Goal: Task Accomplishment & Management: Manage account settings

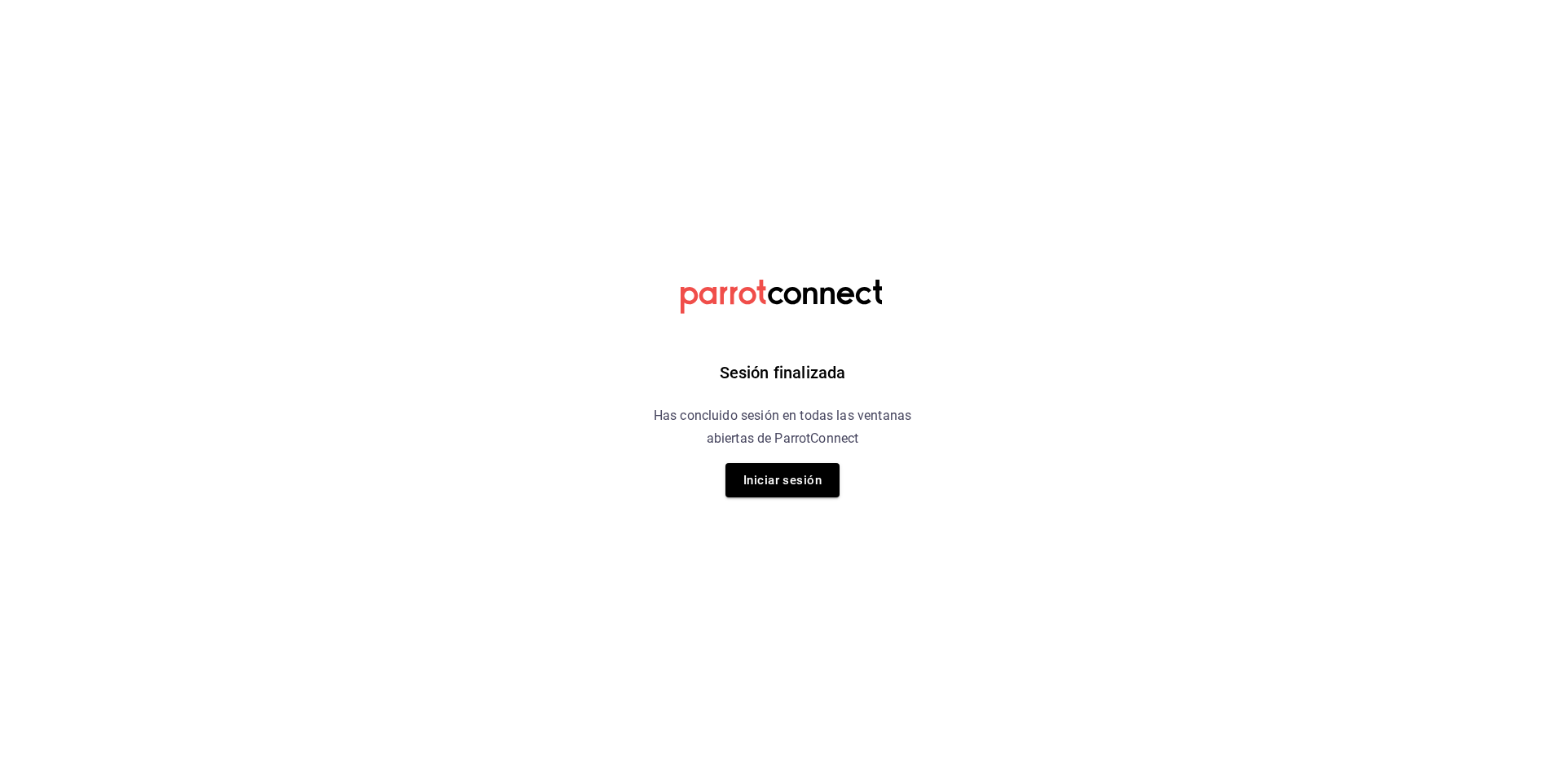
click at [794, 461] on div "Sesión finalizada Has concluido sesión en todas las ventanas abiertas de Parrot…" at bounding box center [783, 388] width 412 height 777
click at [795, 474] on button "Iniciar sesión" at bounding box center [782, 480] width 114 height 34
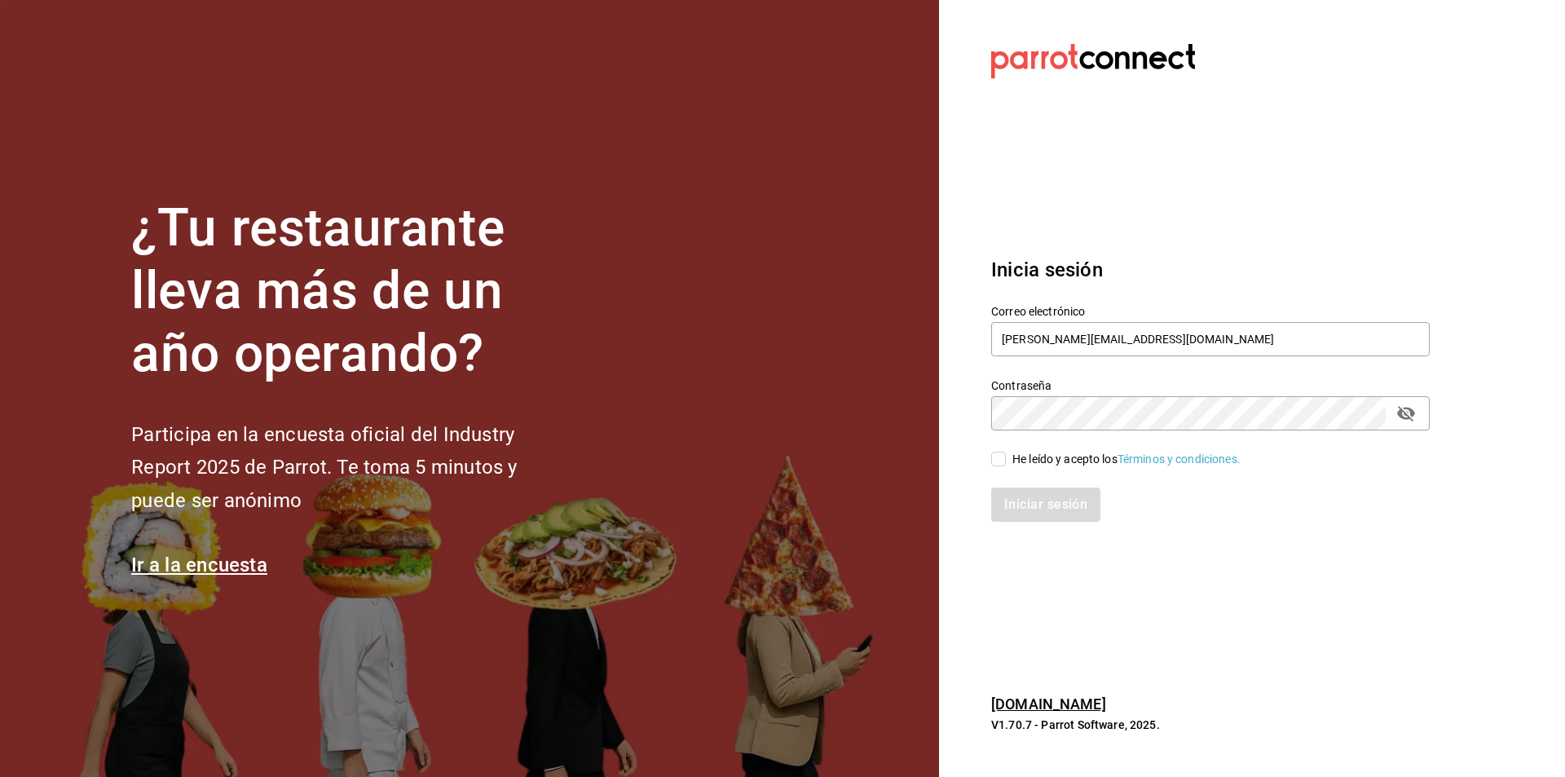
click at [993, 456] on input "He leído y acepto los Términos y condiciones." at bounding box center [998, 459] width 15 height 15
checkbox input "true"
click at [1040, 509] on button "Iniciar sesión" at bounding box center [1046, 504] width 111 height 34
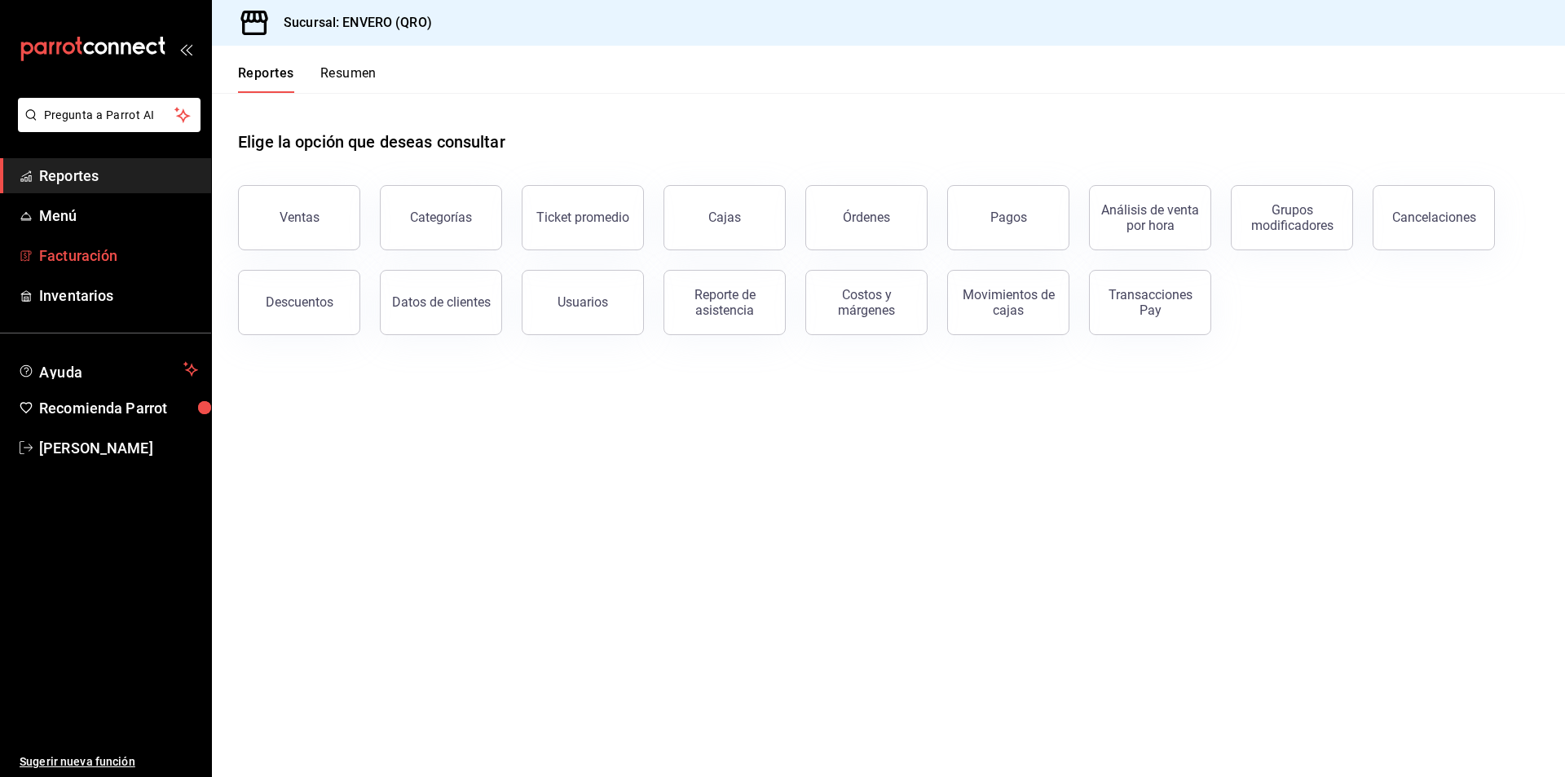
click at [59, 244] on link "Facturación" at bounding box center [105, 255] width 211 height 35
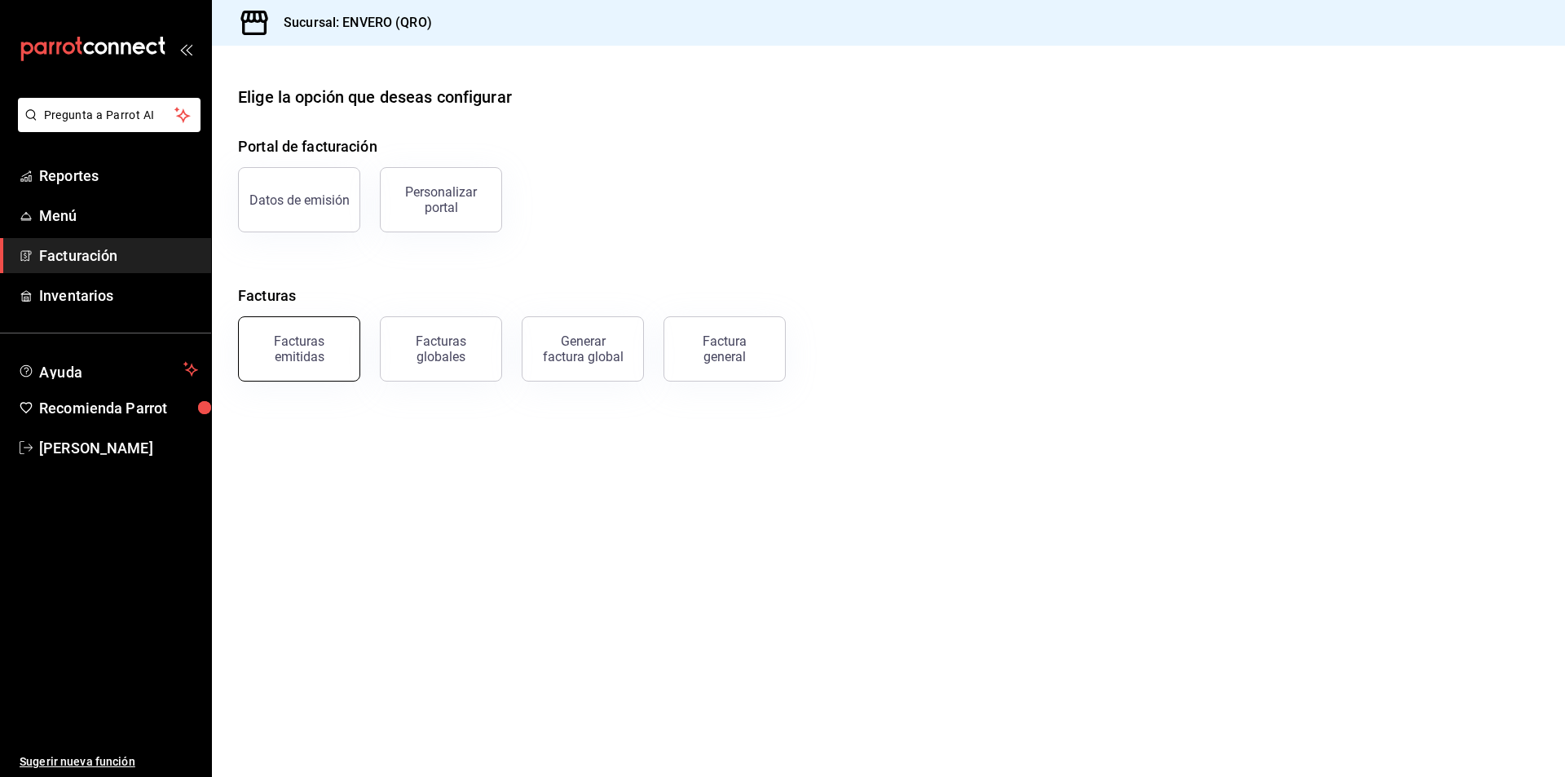
click at [288, 328] on button "Facturas emitidas" at bounding box center [299, 348] width 122 height 65
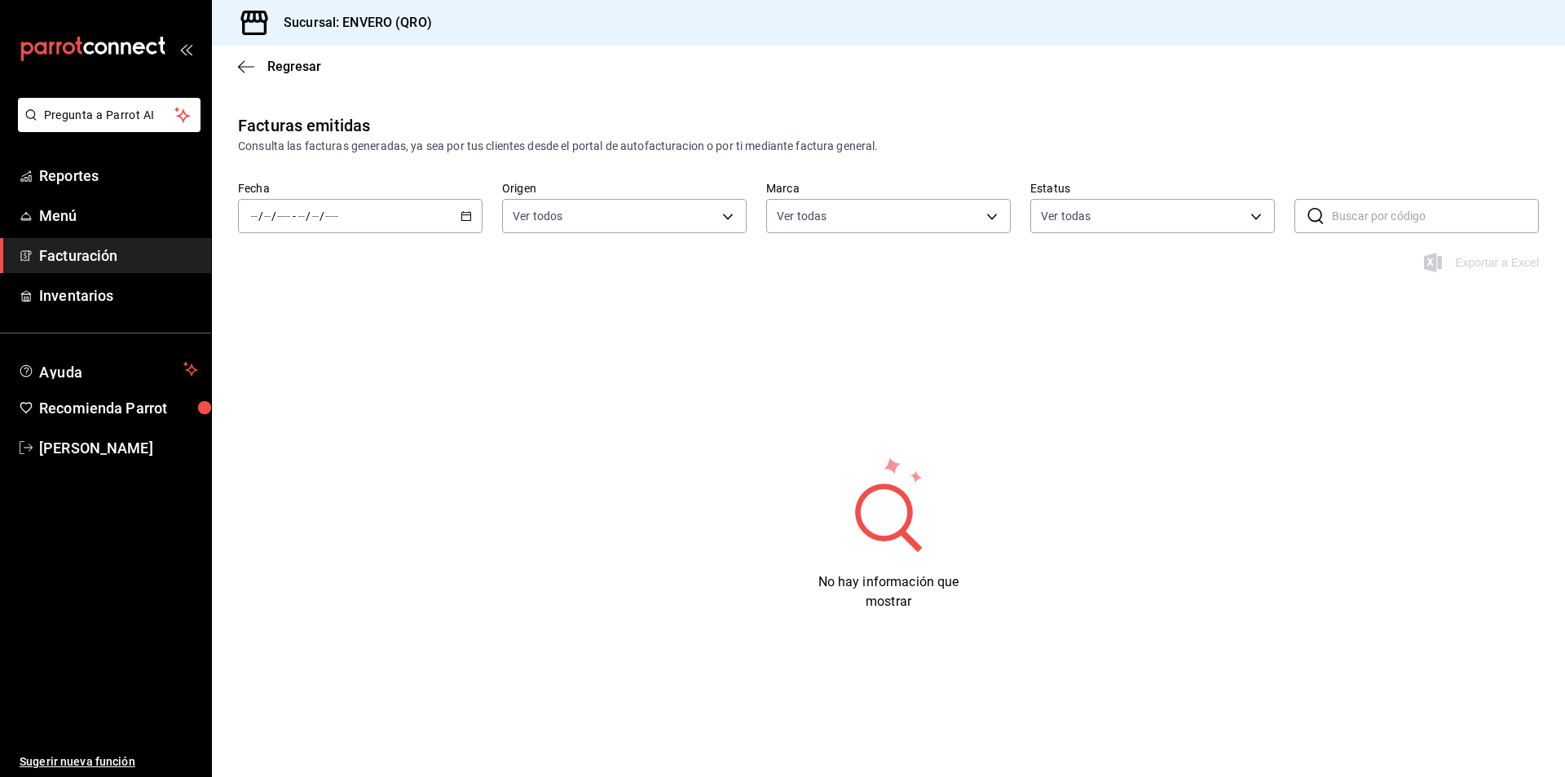
type input "77704a34-0683-4cbb-b40a-bda73e868864,159ee66d-dcce-4c4f-b837-83b83eda05ec"
click at [463, 216] on icon "button" at bounding box center [465, 215] width 11 height 11
click at [462, 218] on \(Stroke\) "button" at bounding box center [466, 216] width 10 height 9
click at [291, 417] on span "Año actual" at bounding box center [315, 411] width 126 height 17
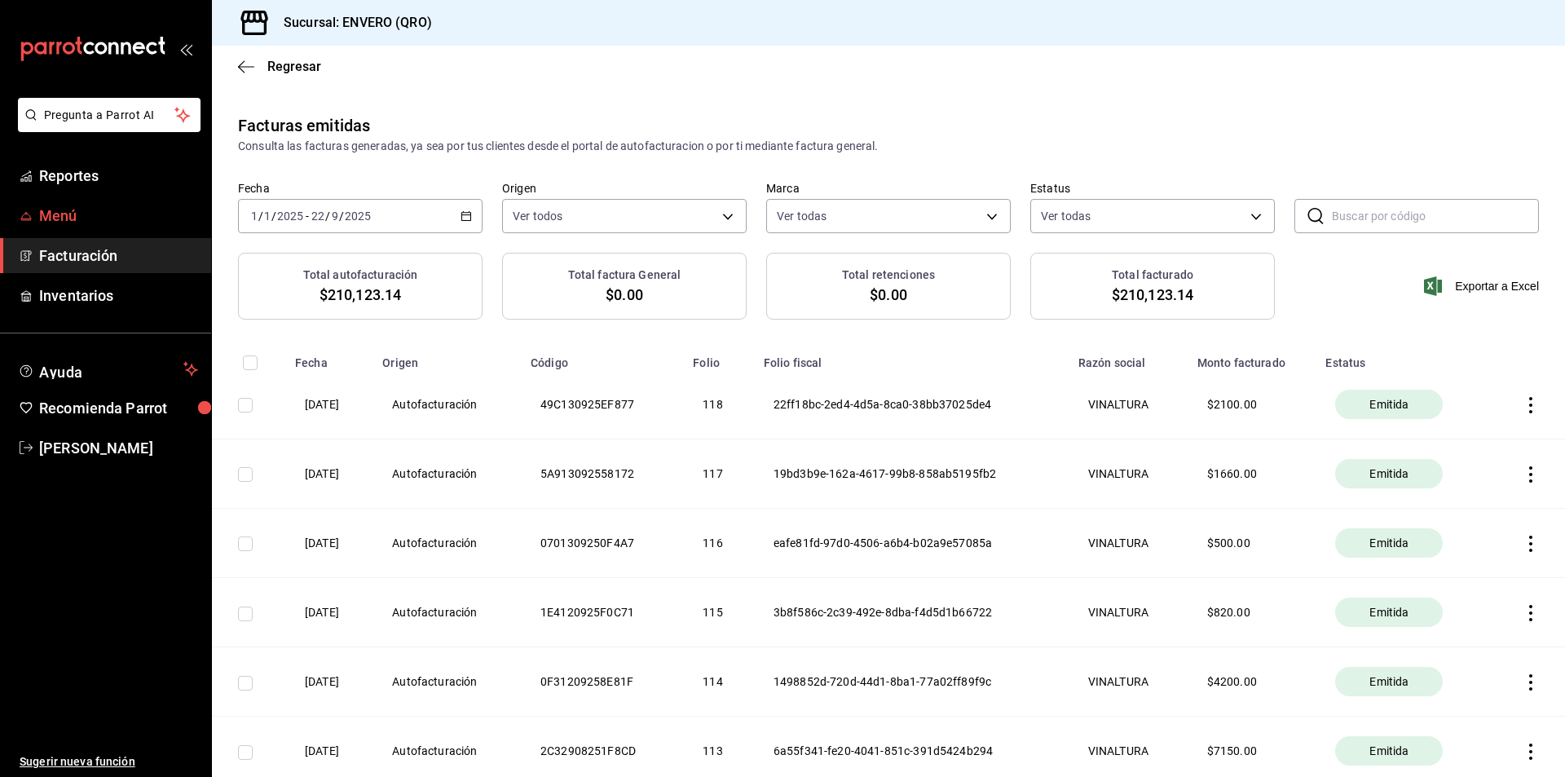
click at [67, 212] on span "Menú" at bounding box center [118, 216] width 159 height 22
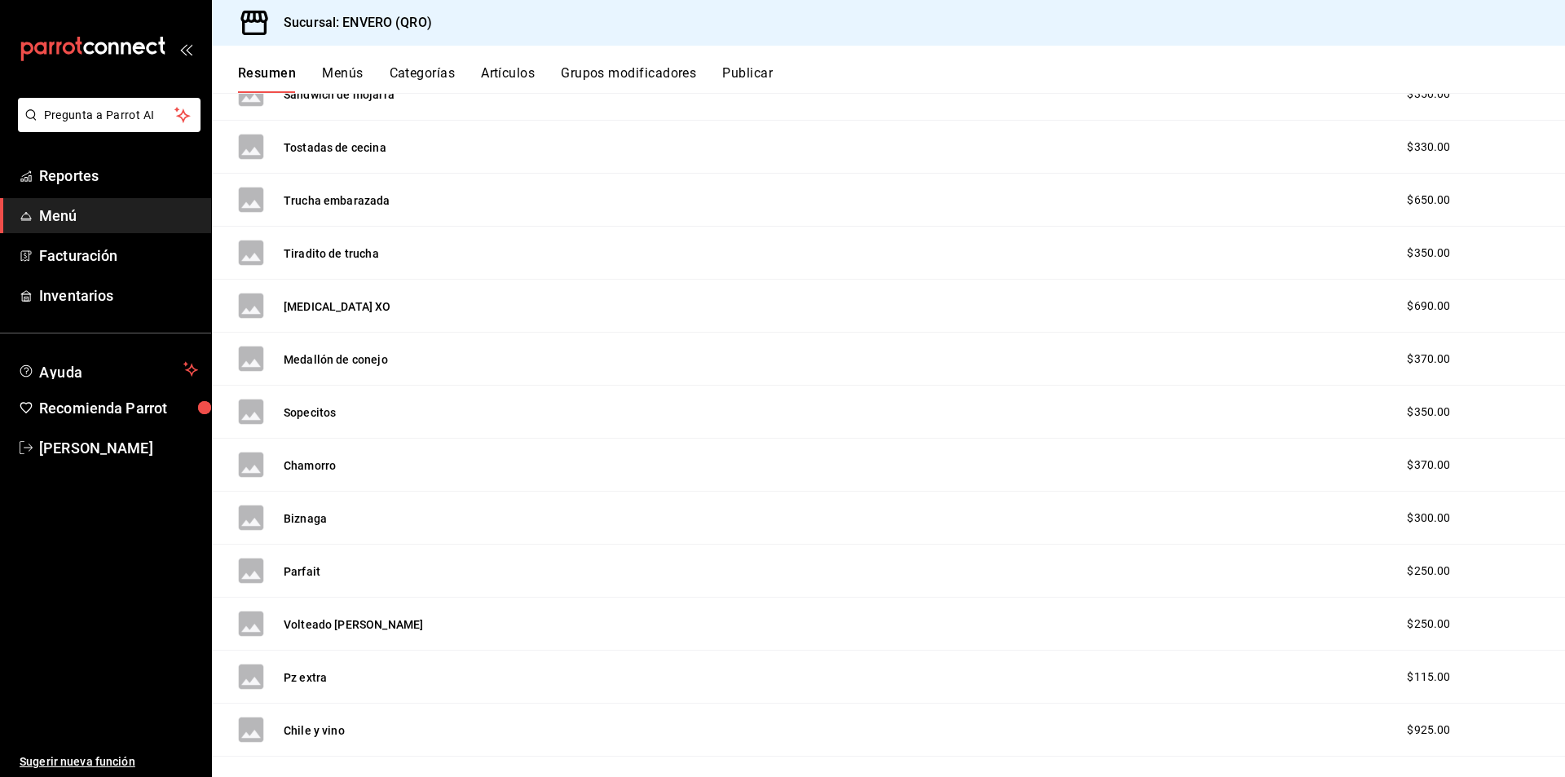
scroll to position [1557, 0]
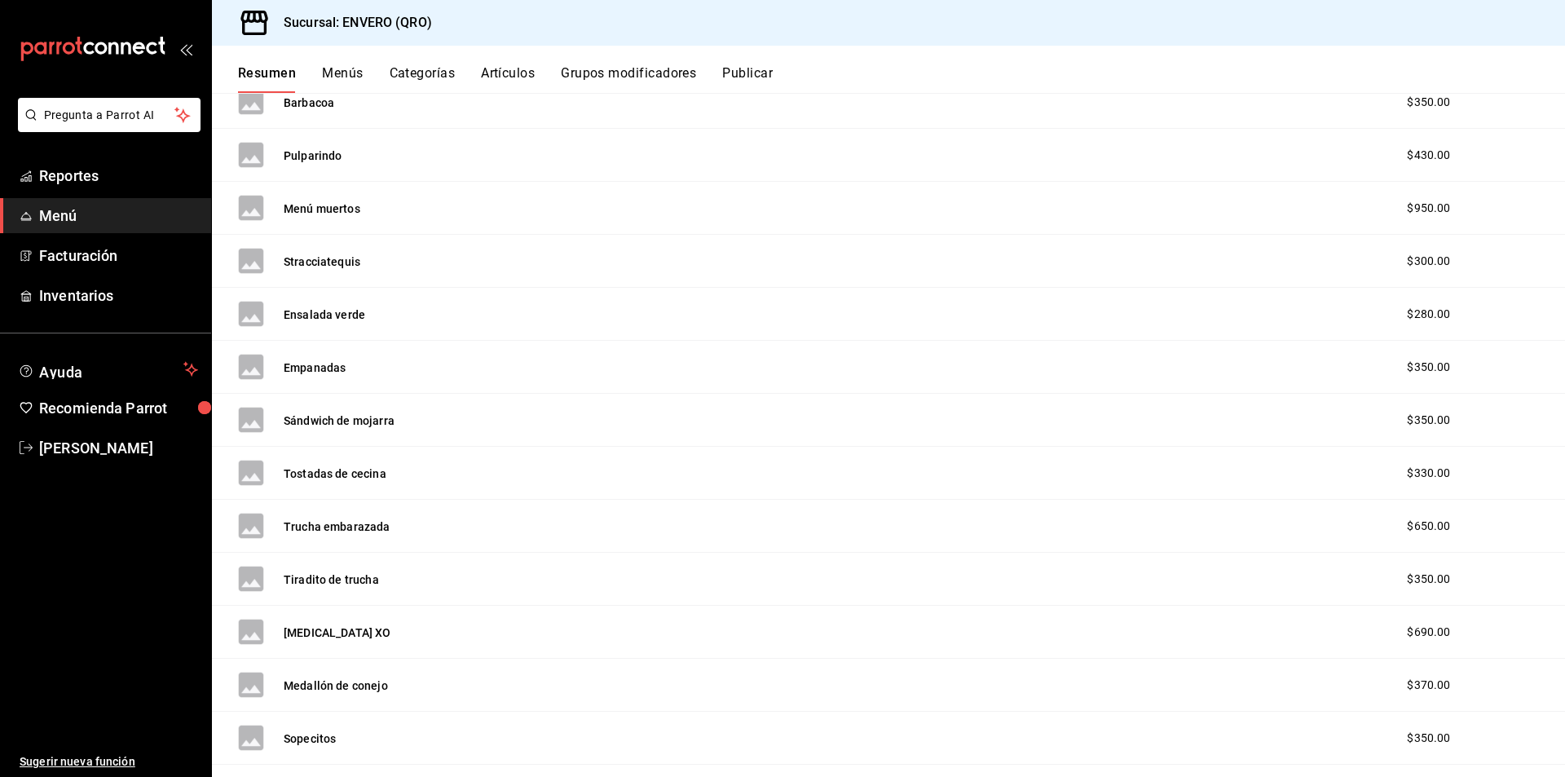
click at [350, 64] on div "Resumen Menús Categorías Artículos Grupos modificadores Publicar" at bounding box center [888, 69] width 1353 height 47
click at [349, 73] on button "Menús" at bounding box center [342, 79] width 41 height 28
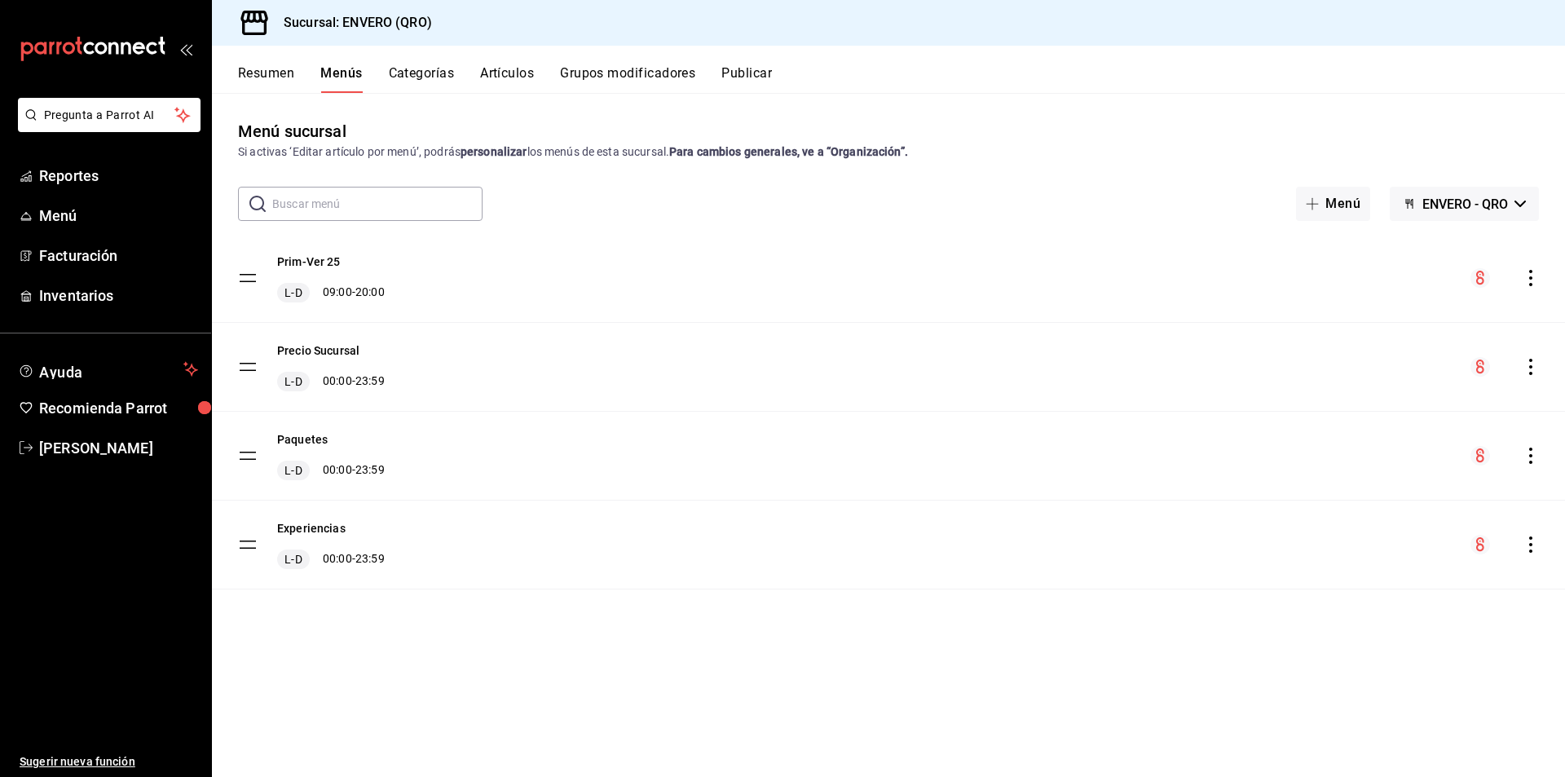
click at [418, 67] on button "Categorías" at bounding box center [422, 79] width 66 height 28
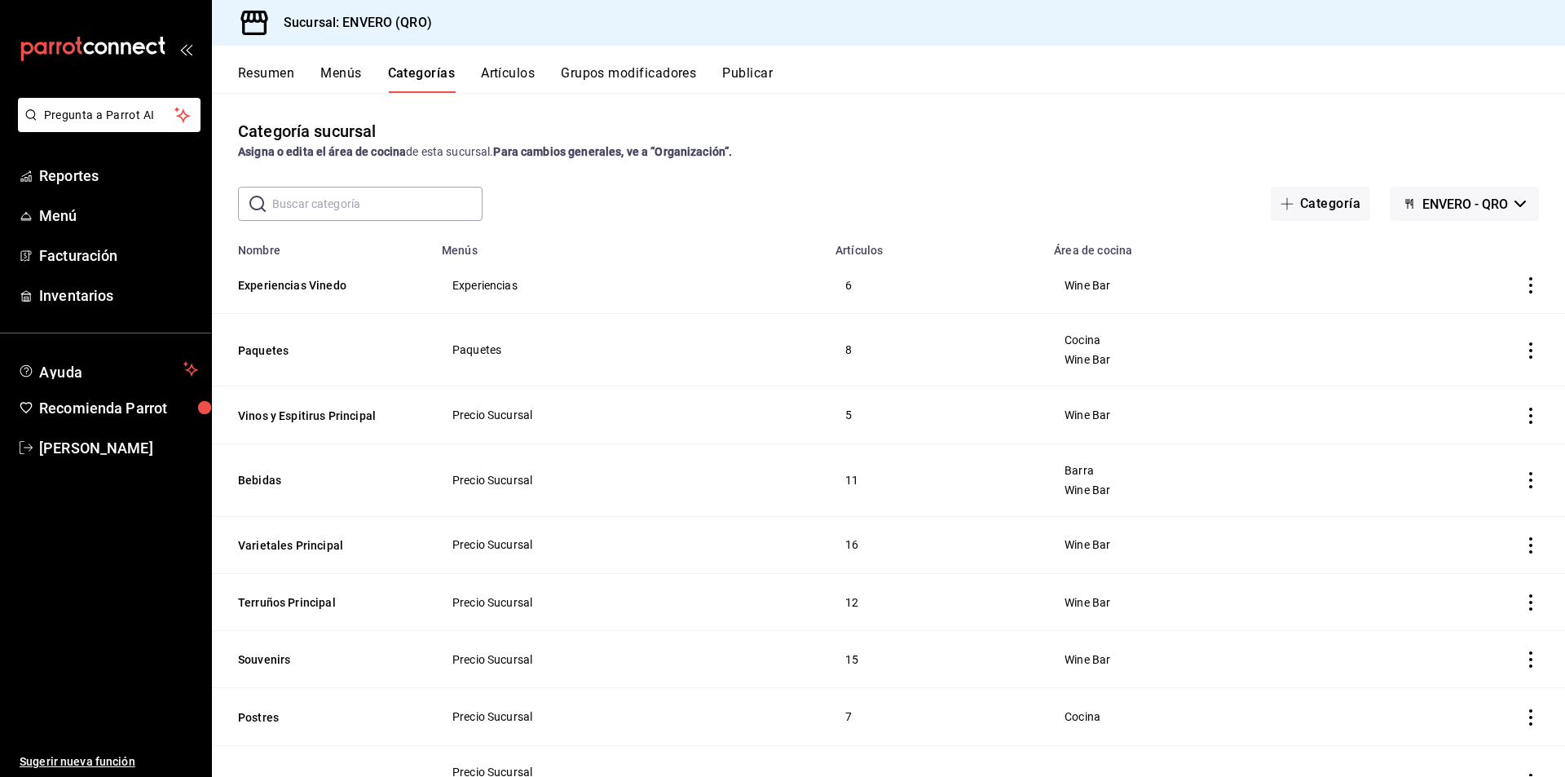
click at [497, 70] on button "Artículos" at bounding box center [508, 79] width 54 height 28
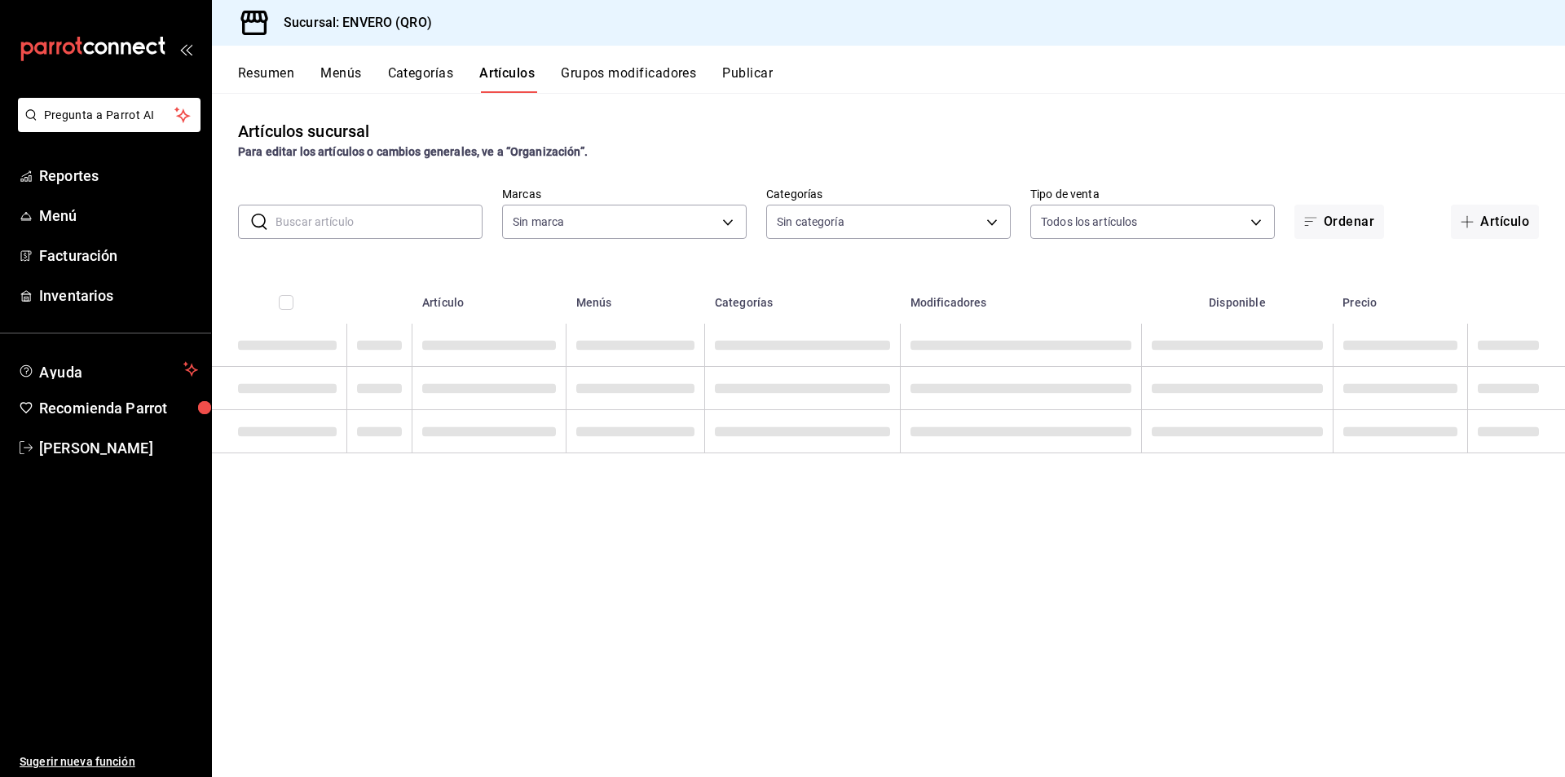
type input "77704a34-0683-4cbb-b40a-bda73e868864,159ee66d-dcce-4c4f-b837-83b83eda05ec"
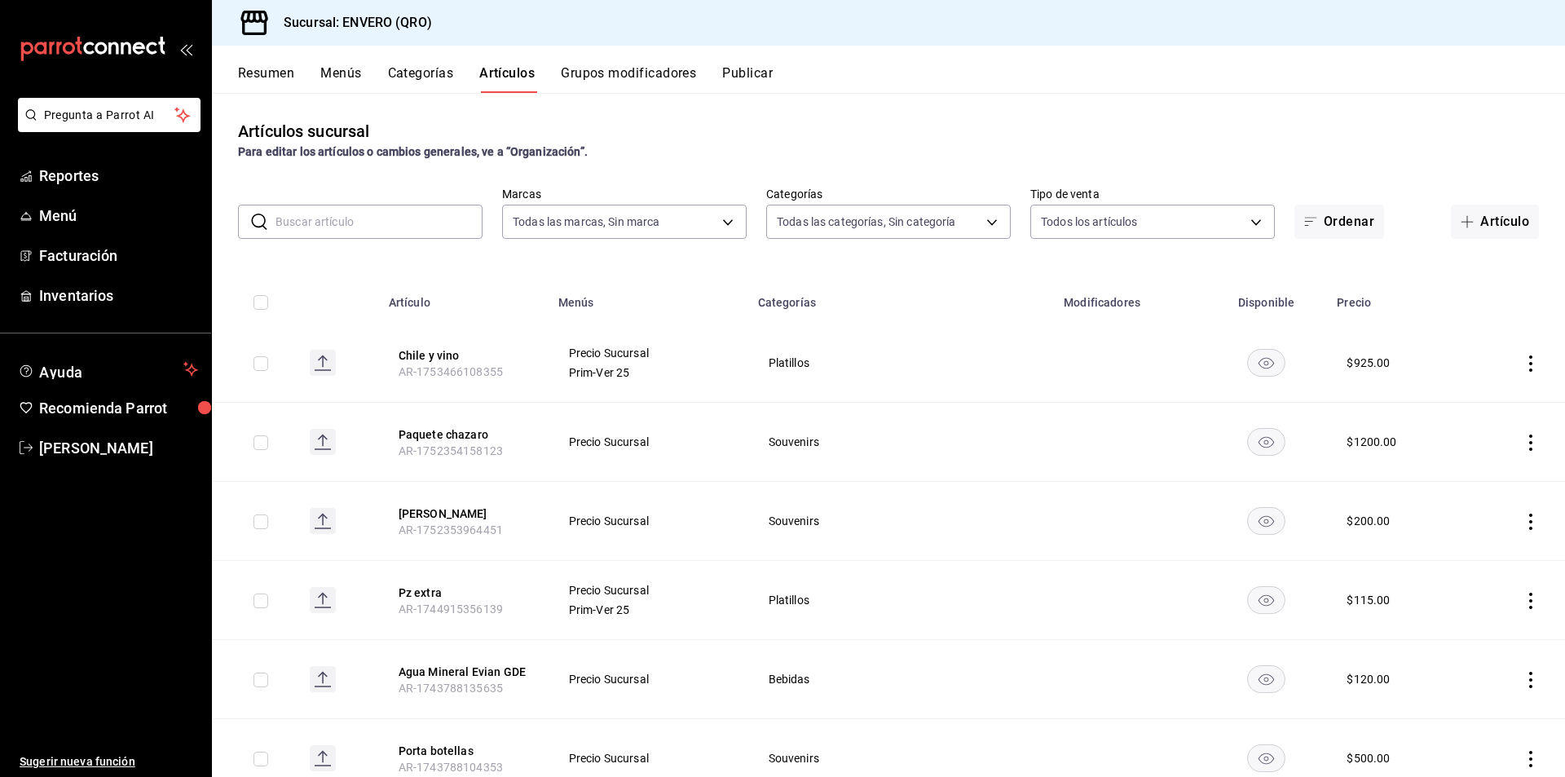
type input "8bd249ab-3b9f-43f1-8a03-584b1166bc9f,83dfc230-4932-4178-aa03-029373439efe,7a619…"
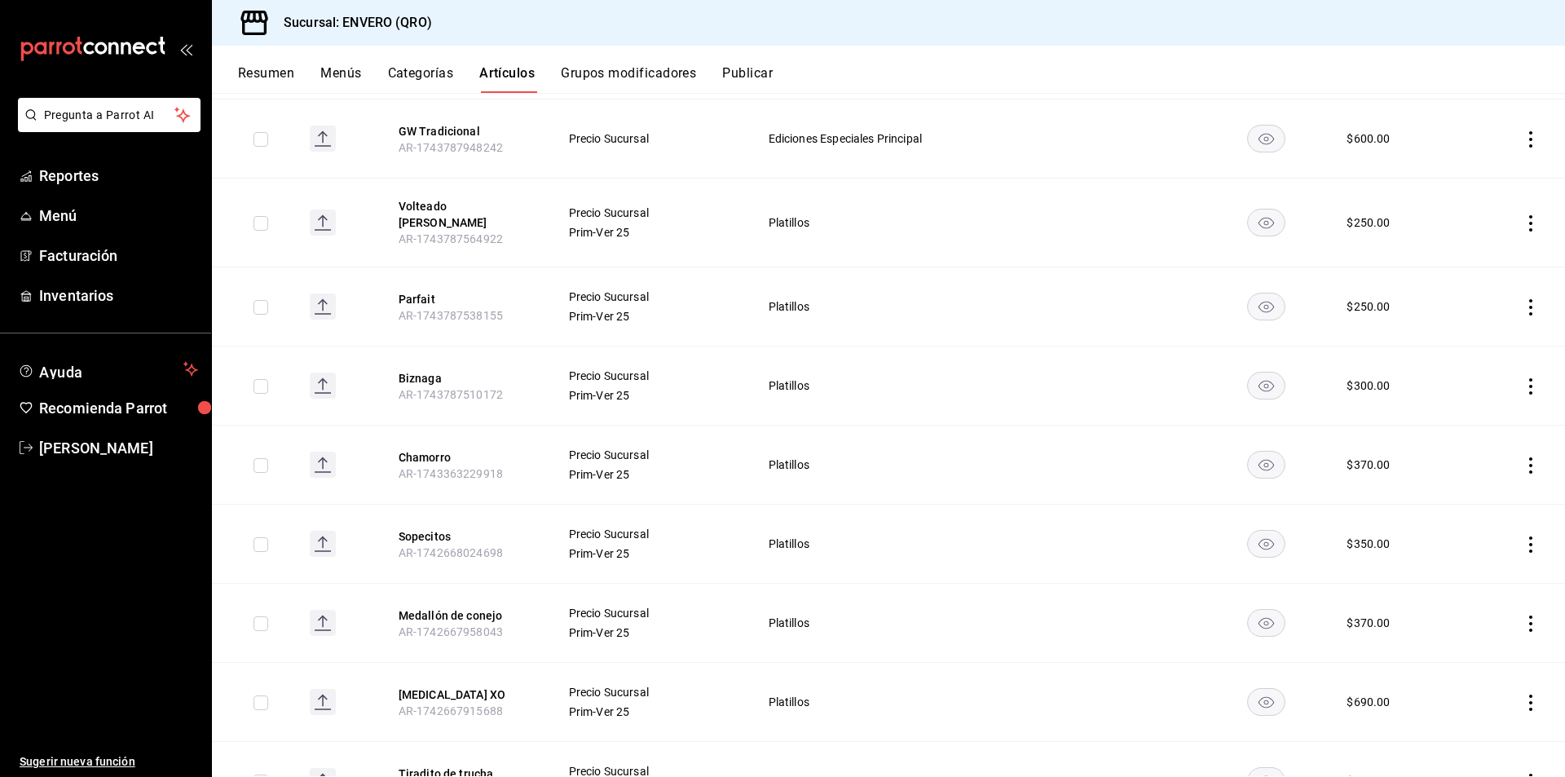
scroll to position [815, 0]
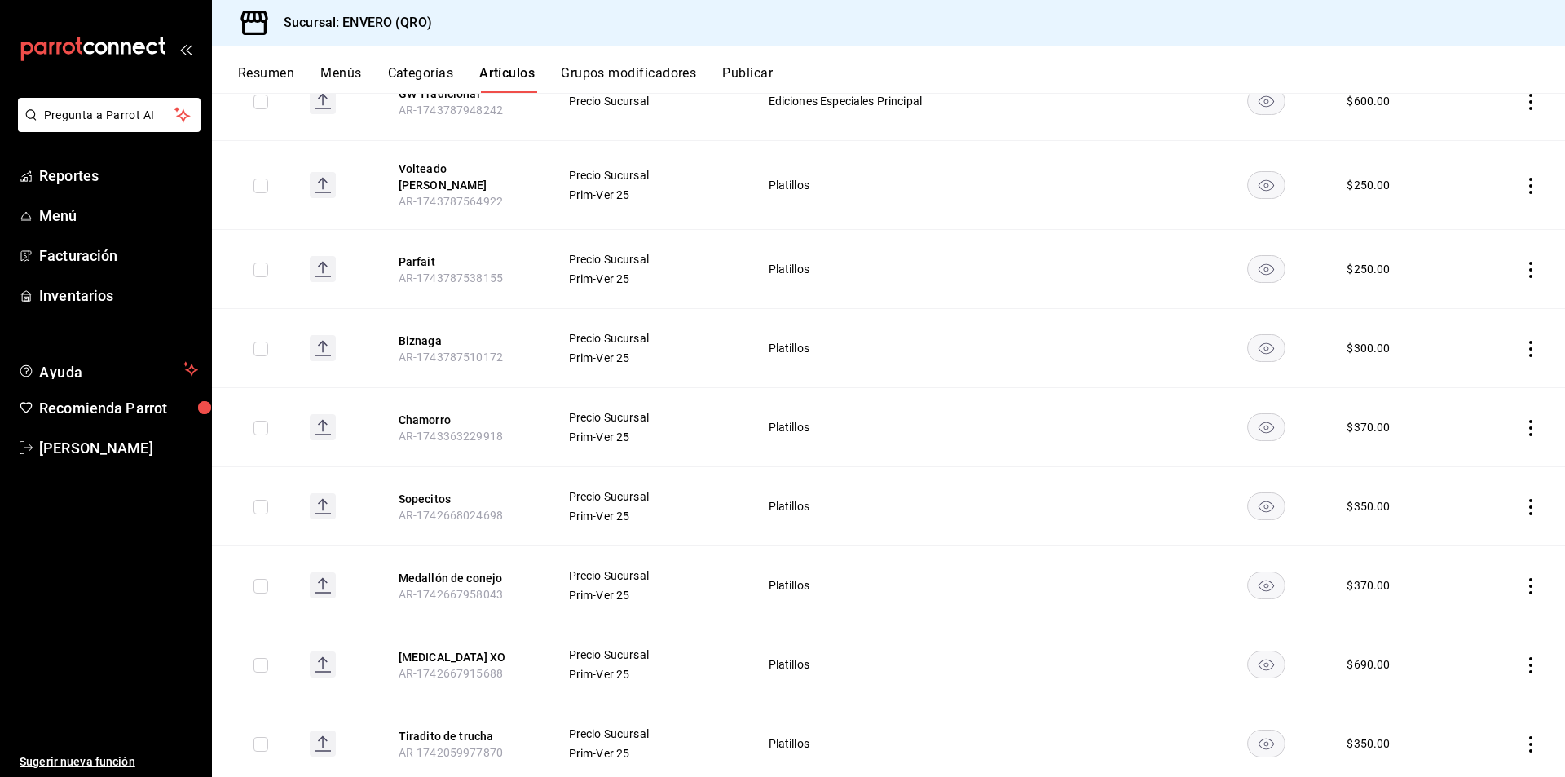
click at [1522, 499] on icon "actions" at bounding box center [1530, 507] width 16 height 16
click at [1564, 480] on div at bounding box center [782, 388] width 1565 height 777
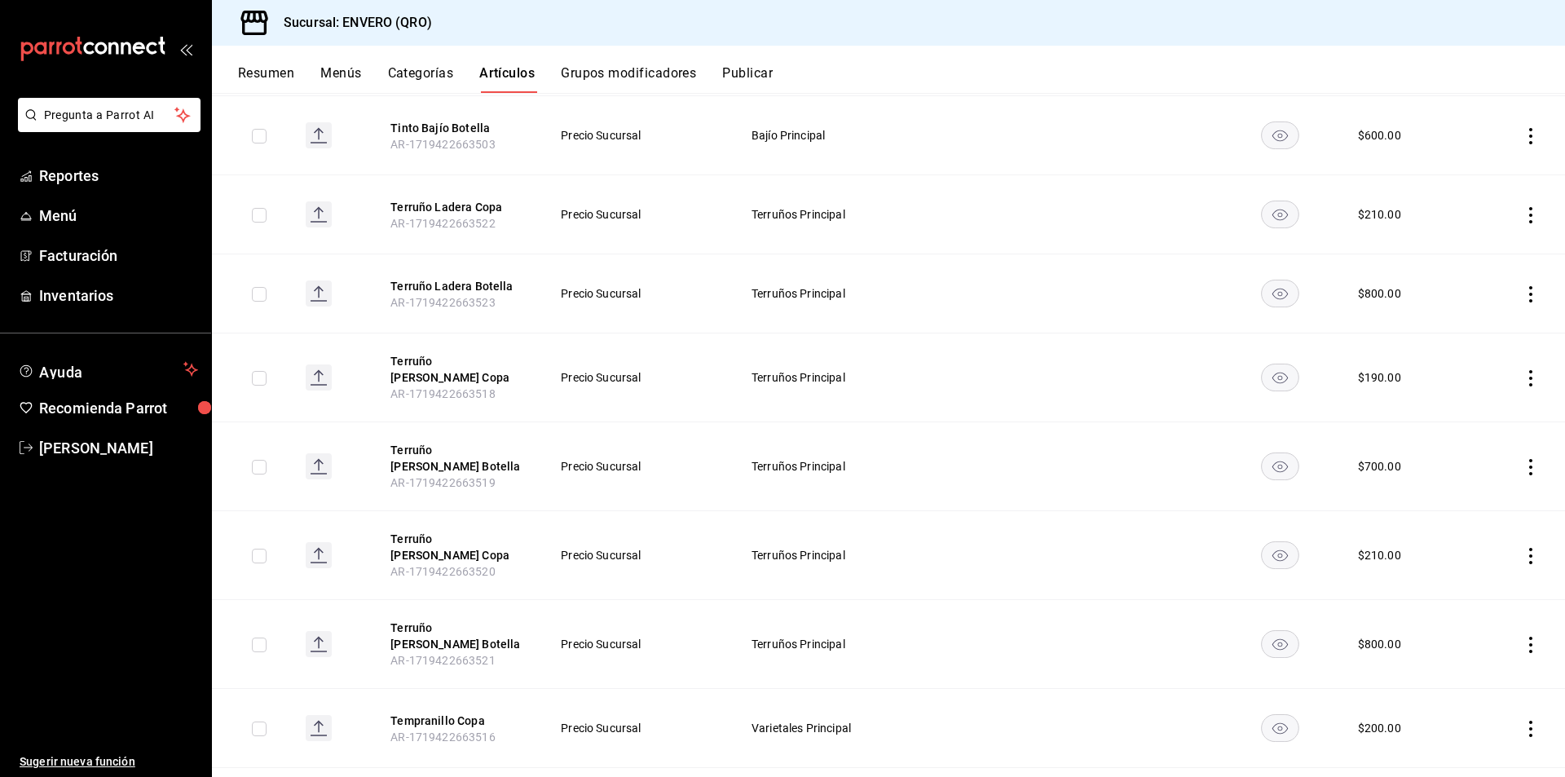
scroll to position [9421, 0]
